Goal: Task Accomplishment & Management: Manage account settings

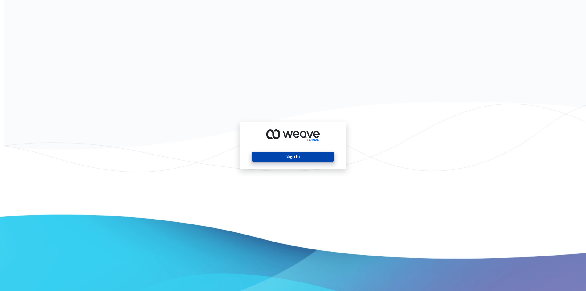
click at [266, 157] on button "Sign In" at bounding box center [292, 157] width 81 height 10
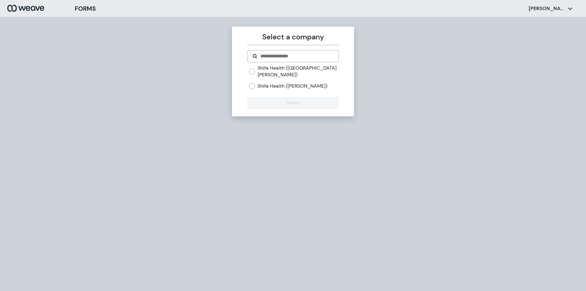
click at [287, 70] on label "Shifa Health ([GEOGRAPHIC_DATA][PERSON_NAME])" at bounding box center [298, 71] width 81 height 13
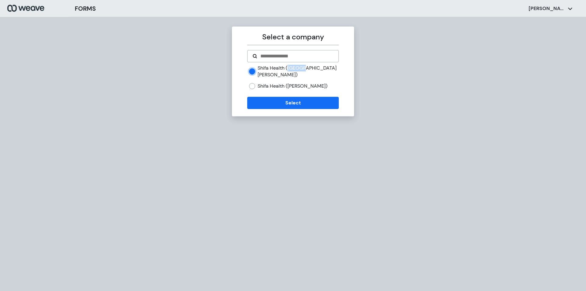
click at [287, 70] on label "Shifa Health ([GEOGRAPHIC_DATA][PERSON_NAME])" at bounding box center [298, 71] width 81 height 13
click at [277, 97] on button "Select" at bounding box center [292, 103] width 91 height 12
